Goal: Task Accomplishment & Management: Use online tool/utility

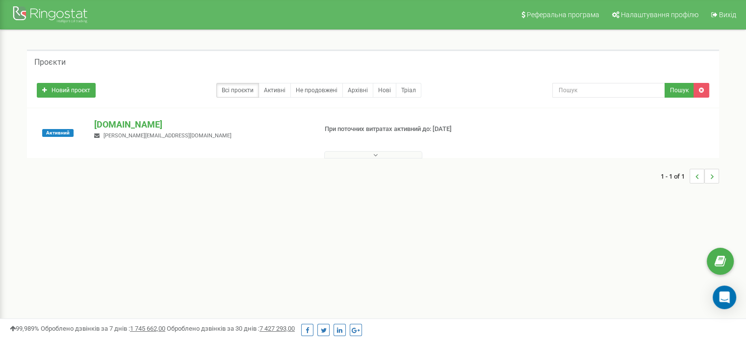
click at [202, 115] on div "Активний [DOMAIN_NAME] [PERSON_NAME][EMAIL_ADDRESS][DOMAIN_NAME] При поточних в…" at bounding box center [373, 133] width 692 height 50
click at [110, 127] on p "[DOMAIN_NAME]" at bounding box center [201, 124] width 214 height 13
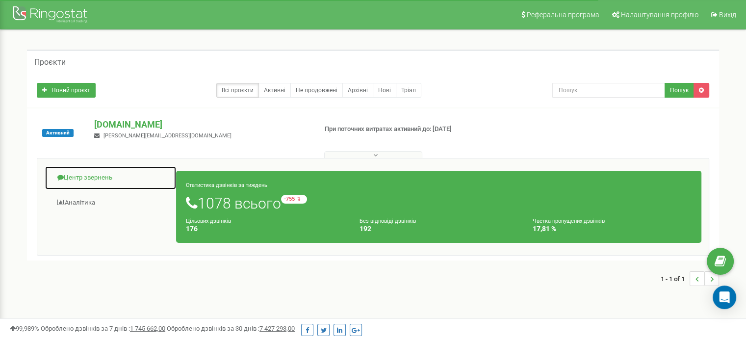
click at [104, 182] on link "Центр звернень" at bounding box center [111, 178] width 132 height 24
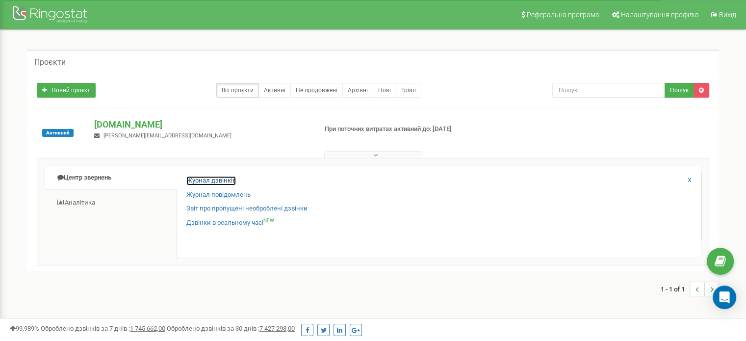
click at [211, 181] on link "Журнал дзвінків" at bounding box center [211, 180] width 50 height 9
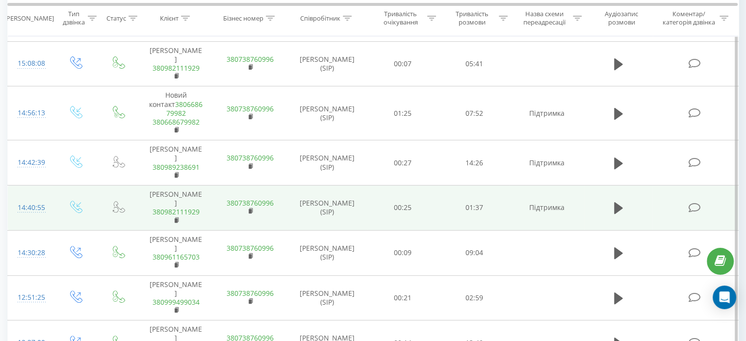
scroll to position [541, 0]
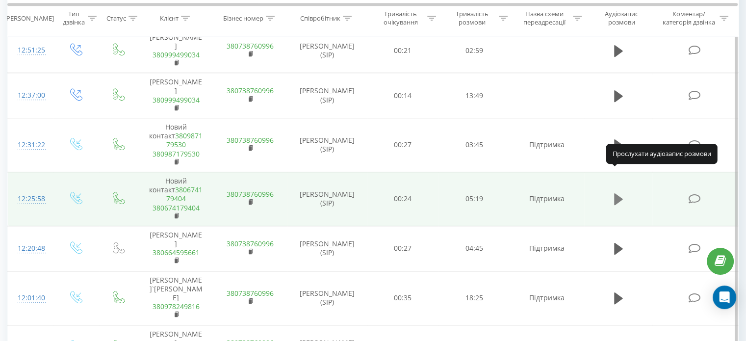
click at [622, 193] on icon at bounding box center [618, 199] width 9 height 12
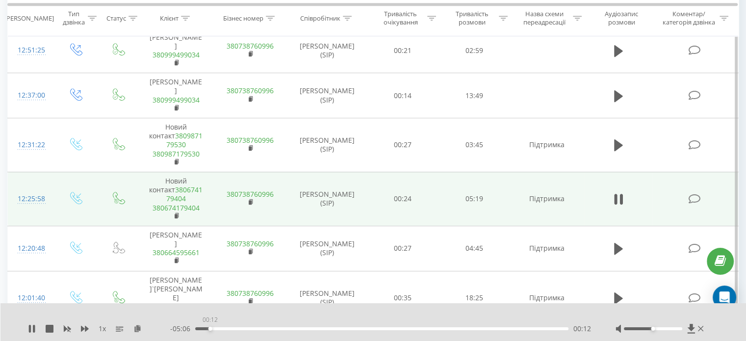
drag, startPoint x: 198, startPoint y: 329, endPoint x: 210, endPoint y: 331, distance: 11.9
click at [210, 331] on div "- 05:06 00:12 00:12" at bounding box center [380, 329] width 421 height 10
click at [33, 325] on icon at bounding box center [34, 329] width 2 height 8
